Goal: Transaction & Acquisition: Purchase product/service

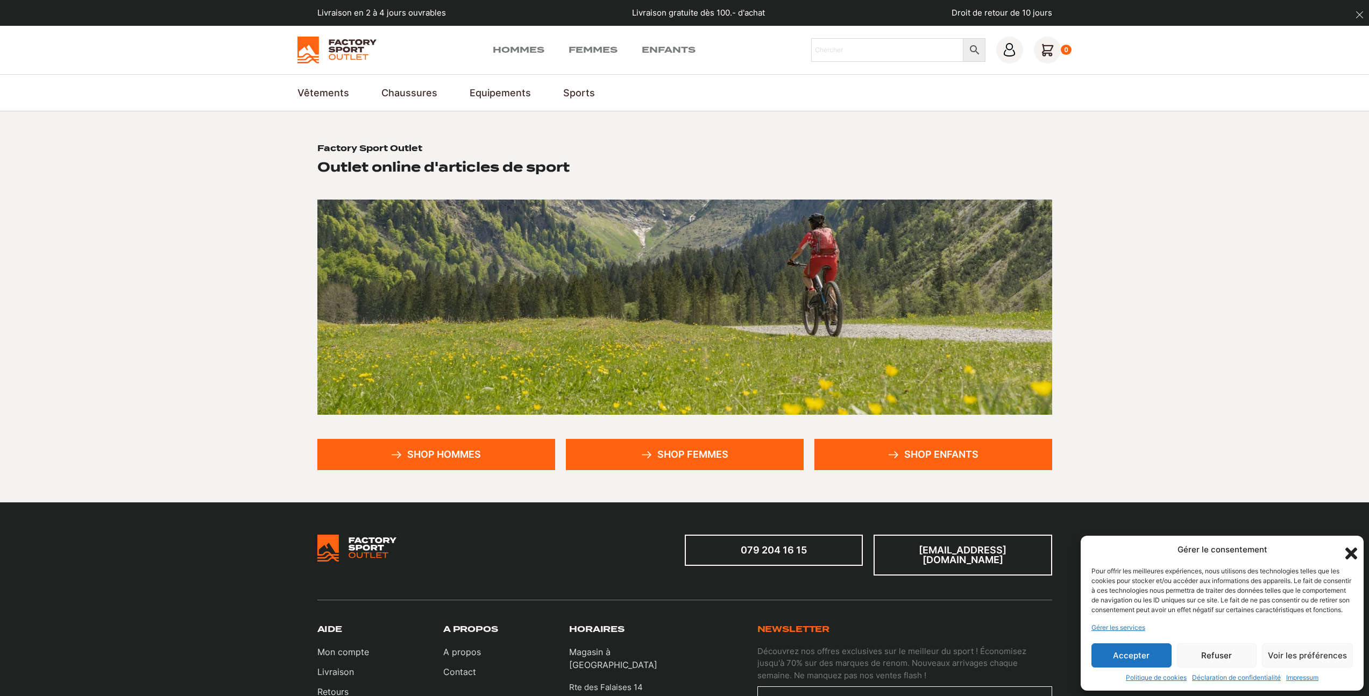
click at [947, 455] on link "Shop enfants" at bounding box center [933, 454] width 238 height 31
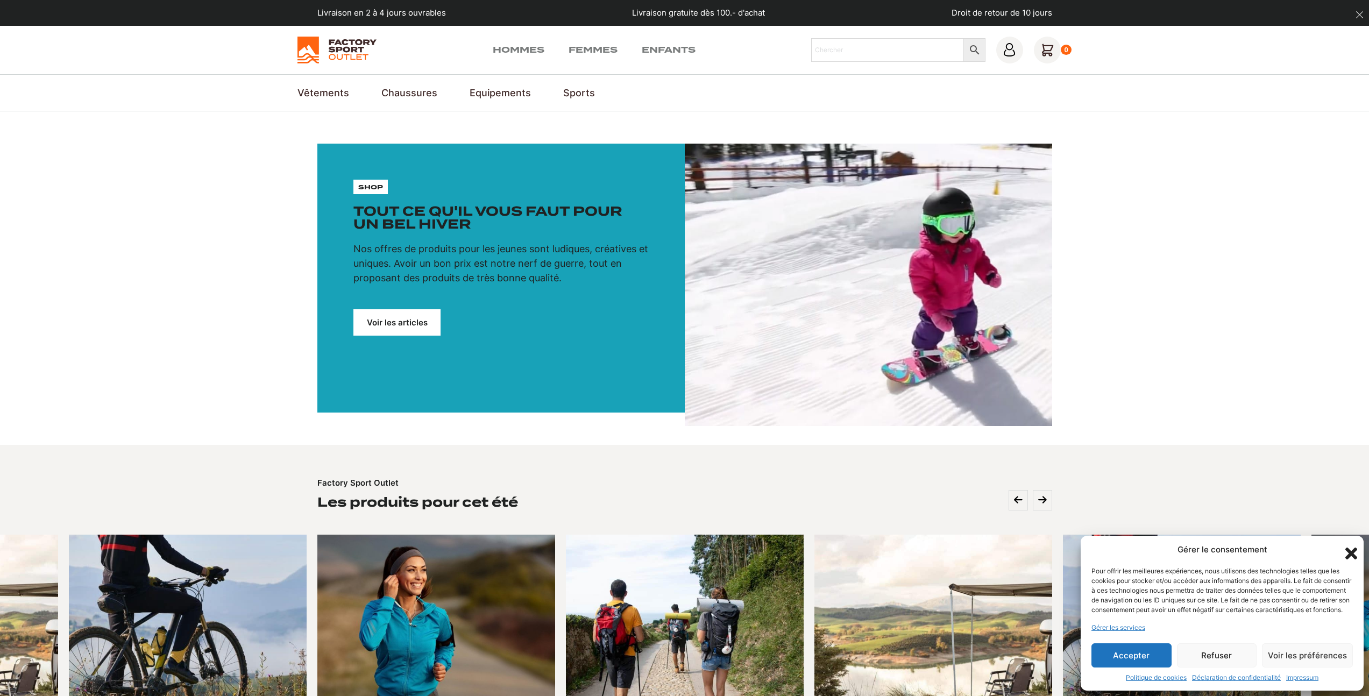
click at [1351, 548] on icon "Fermer la boîte de dialogue" at bounding box center [1351, 554] width 12 height 12
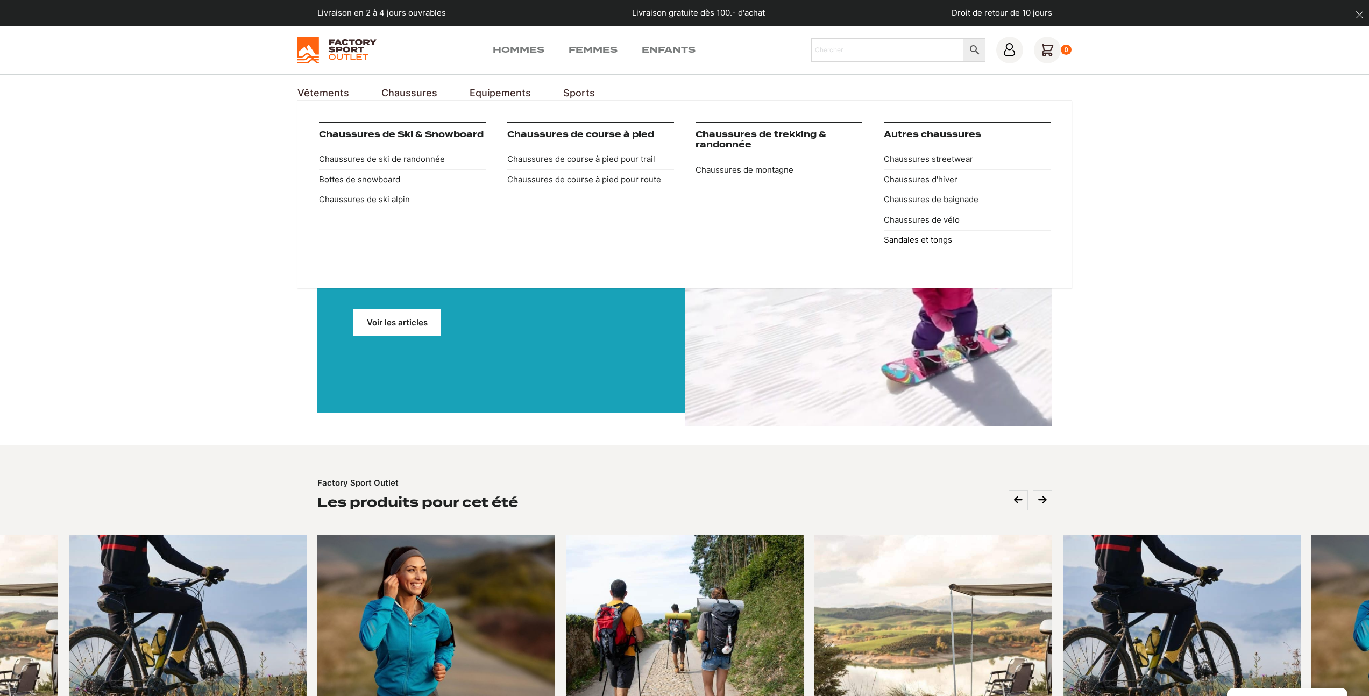
click at [932, 242] on link "Sandales et tongs" at bounding box center [967, 240] width 167 height 20
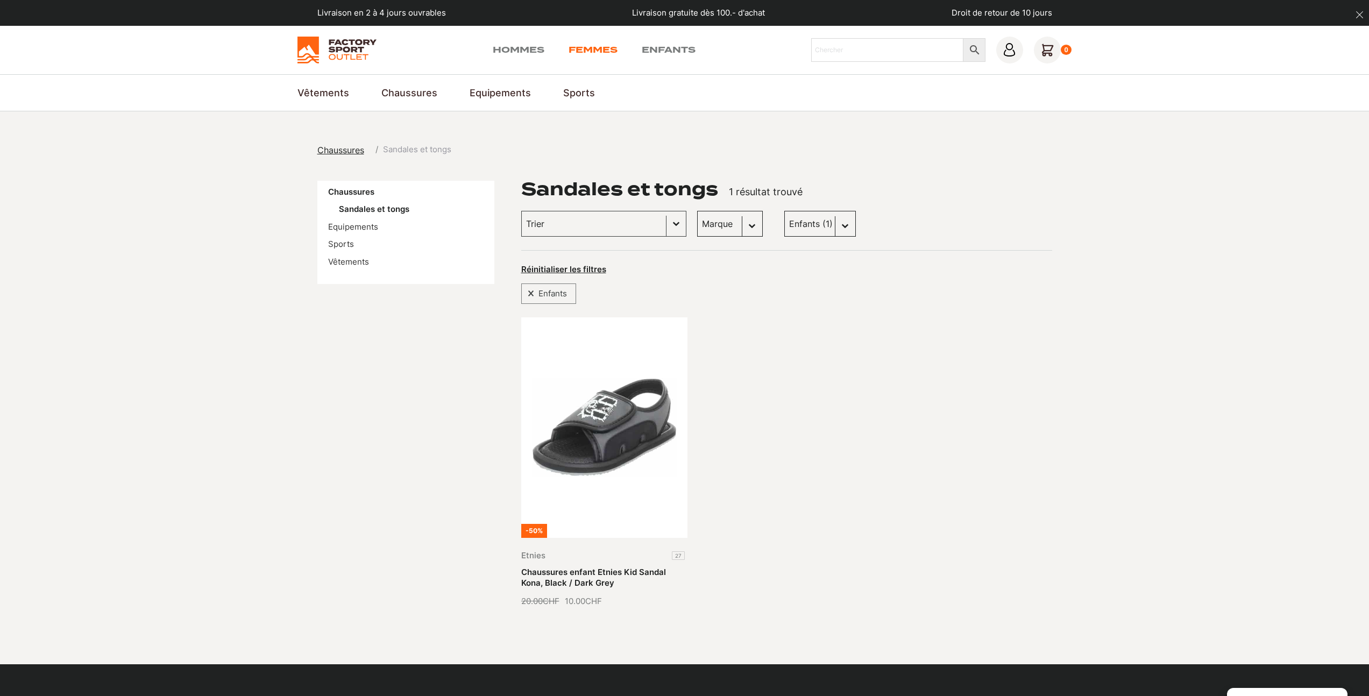
click at [583, 50] on link "Femmes" at bounding box center [593, 50] width 49 height 13
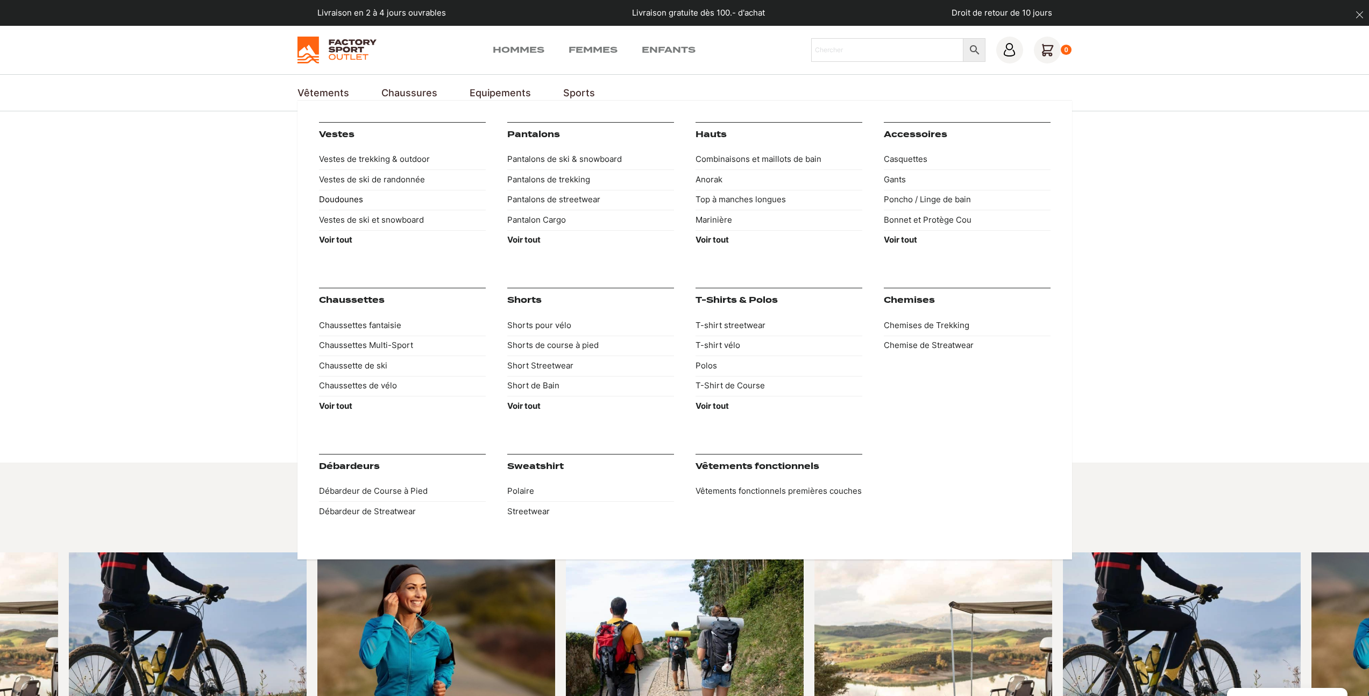
click at [340, 200] on link "Doudounes" at bounding box center [402, 200] width 167 height 20
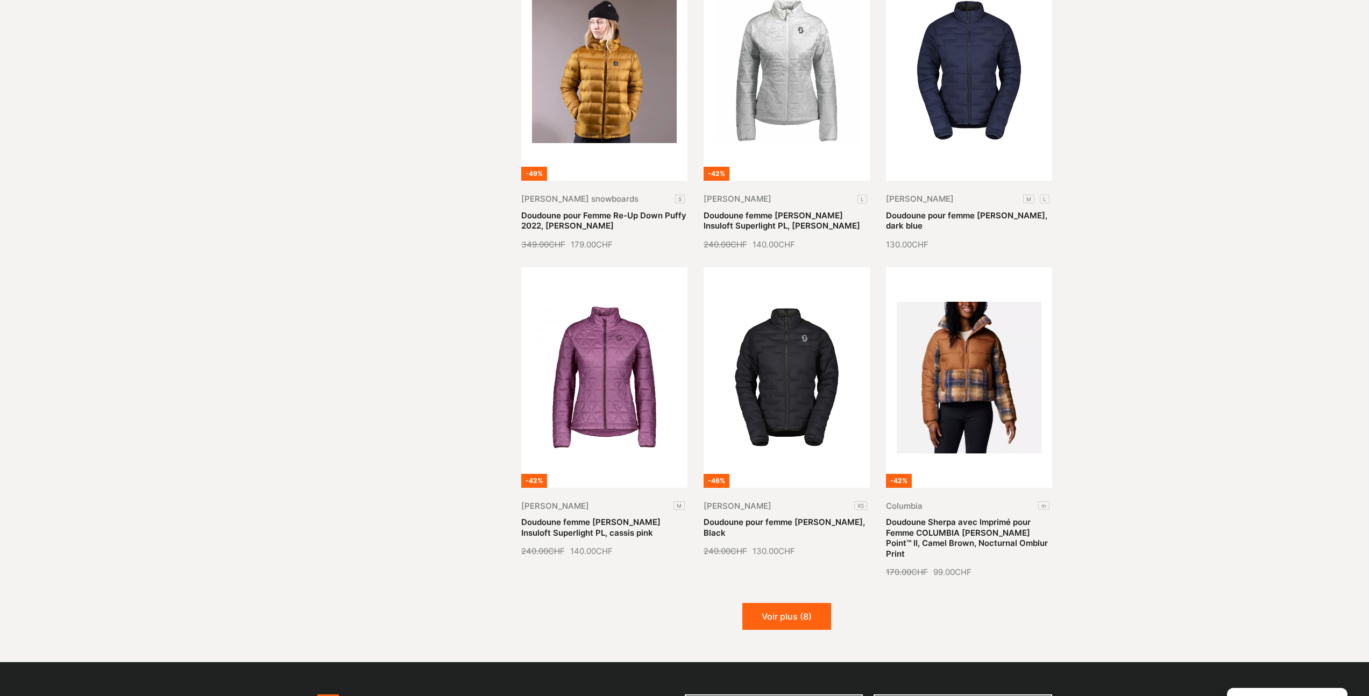
scroll to position [1189, 0]
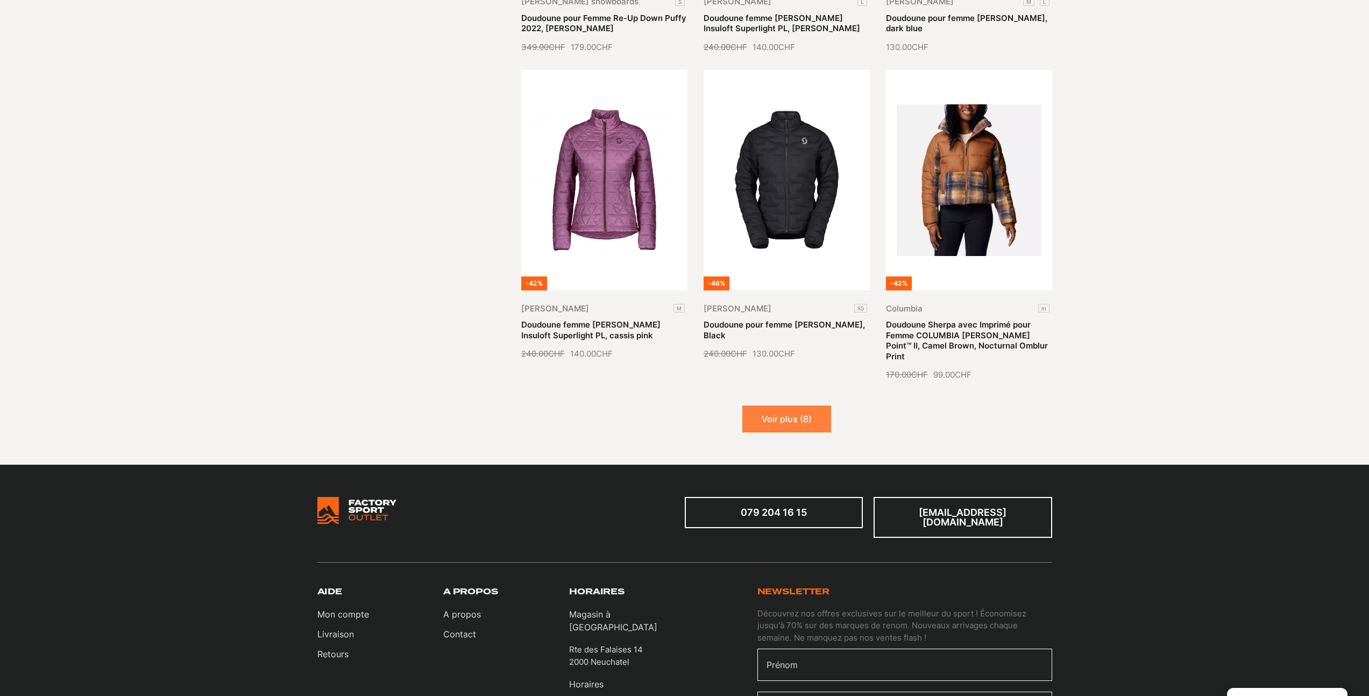
click at [789, 406] on button "Voir plus (8)" at bounding box center [786, 419] width 89 height 27
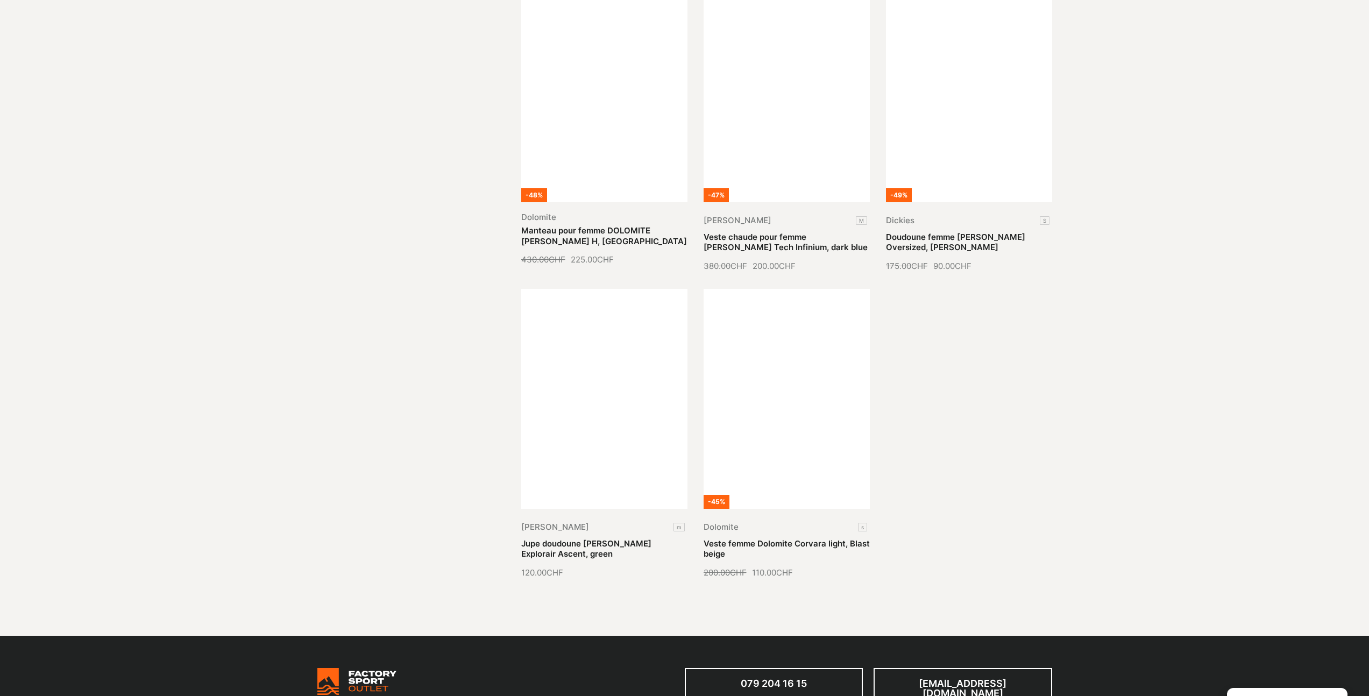
scroll to position [1921, 0]
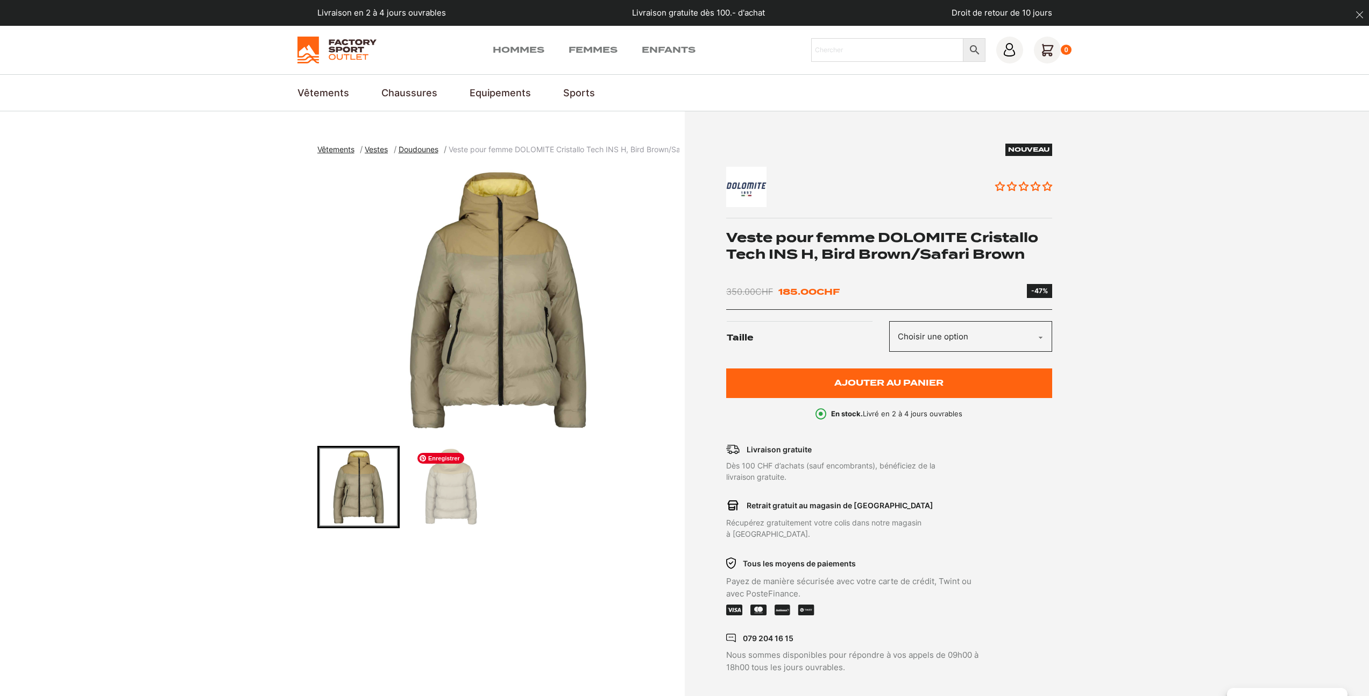
click at [452, 491] on img "Go to slide 2" at bounding box center [451, 487] width 79 height 79
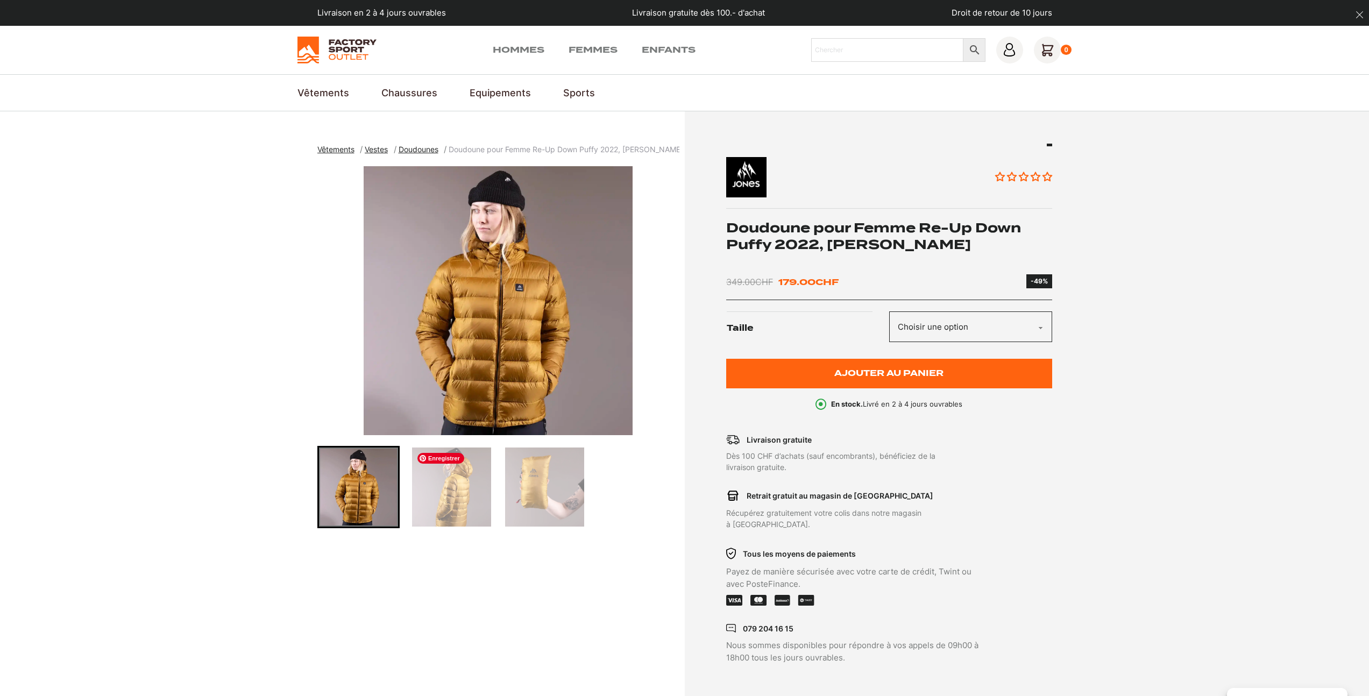
click at [480, 498] on img "Go to slide 2" at bounding box center [451, 487] width 79 height 79
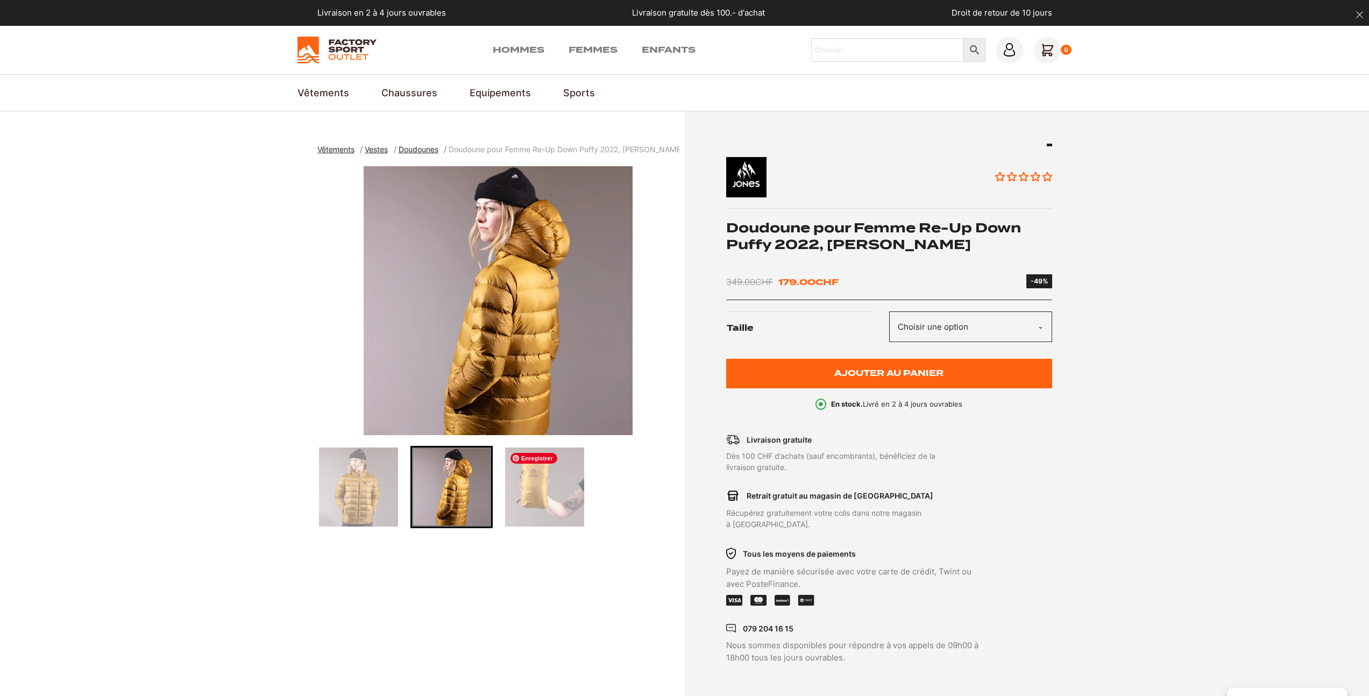
click at [518, 500] on img "Go to slide 3" at bounding box center [544, 487] width 79 height 79
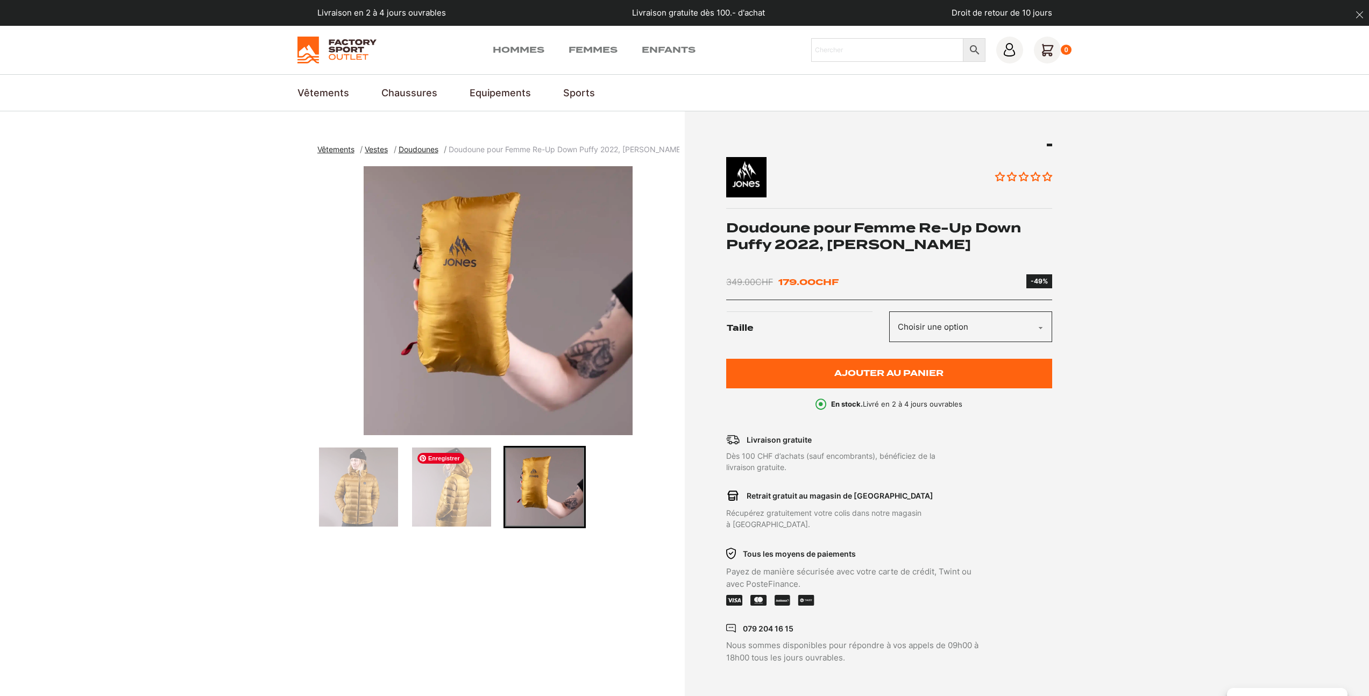
click at [455, 510] on img "Go to slide 2" at bounding box center [451, 487] width 79 height 79
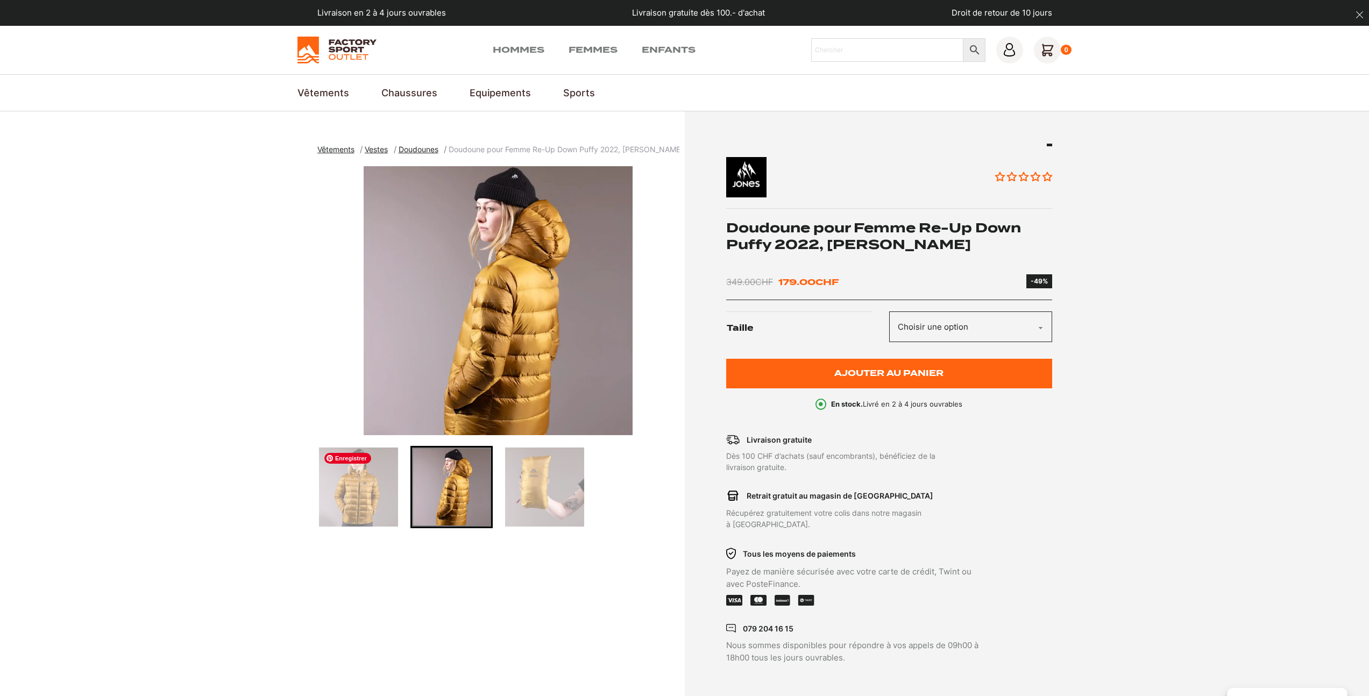
click at [373, 510] on img "Go to slide 1" at bounding box center [358, 487] width 79 height 79
